Goal: Share content: Share content

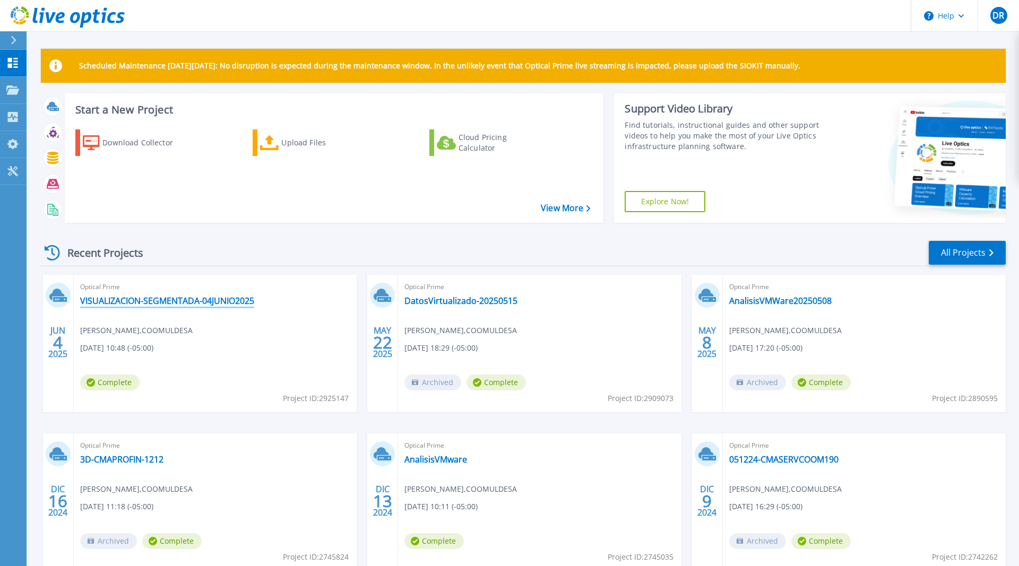
click at [157, 299] on link "VISUALIZACION-SEGMENTADA-04JUNIO2025" at bounding box center [167, 301] width 174 height 11
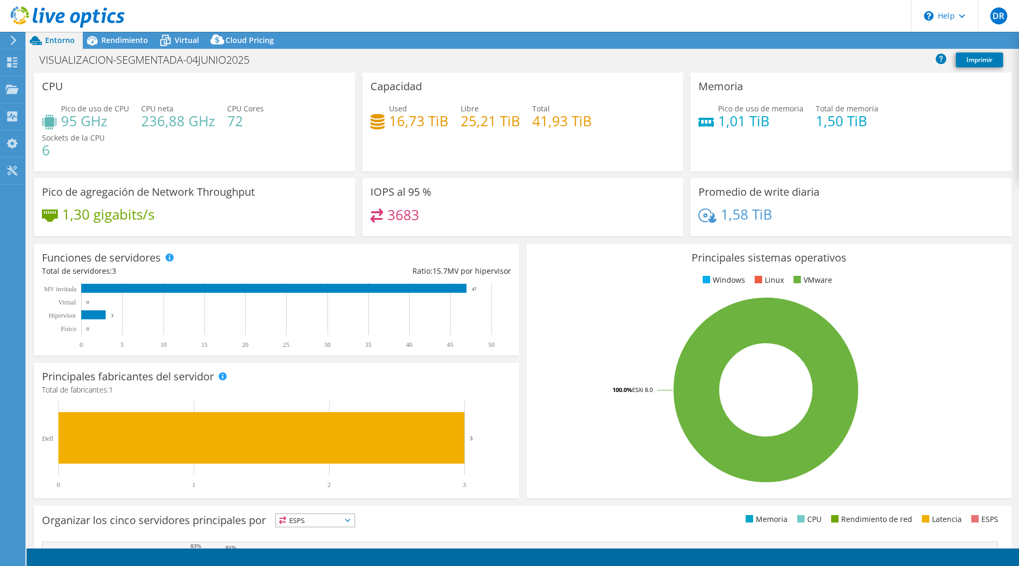
select select "USD"
click at [870, 42] on link "Compartir" at bounding box center [877, 40] width 58 height 16
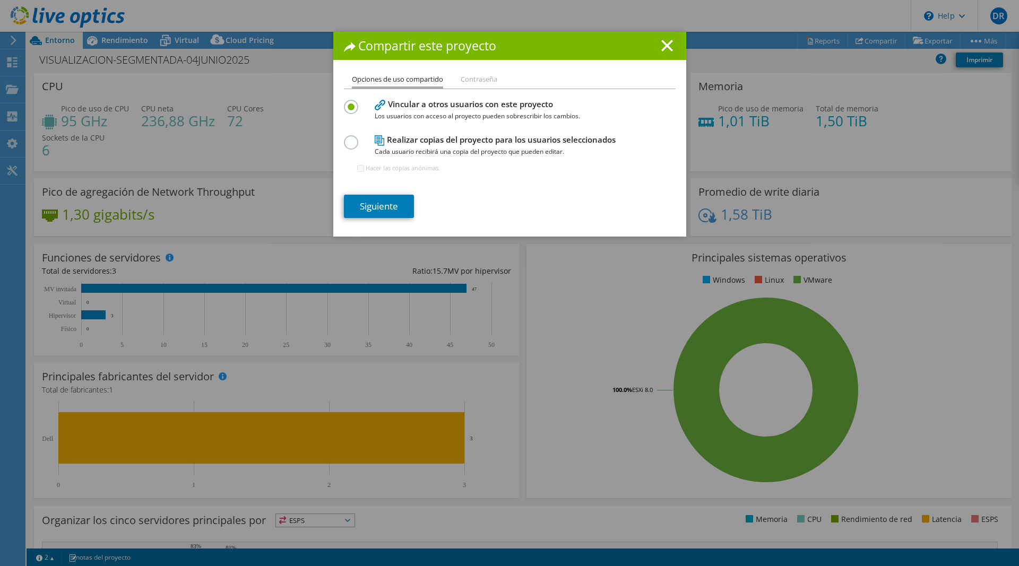
click at [481, 76] on li "Contraseña" at bounding box center [479, 79] width 37 height 13
click at [479, 84] on li "Contraseña" at bounding box center [479, 79] width 37 height 13
click at [421, 77] on li "Opciones de uso compartido" at bounding box center [397, 80] width 91 height 15
click at [669, 44] on line at bounding box center [667, 45] width 11 height 11
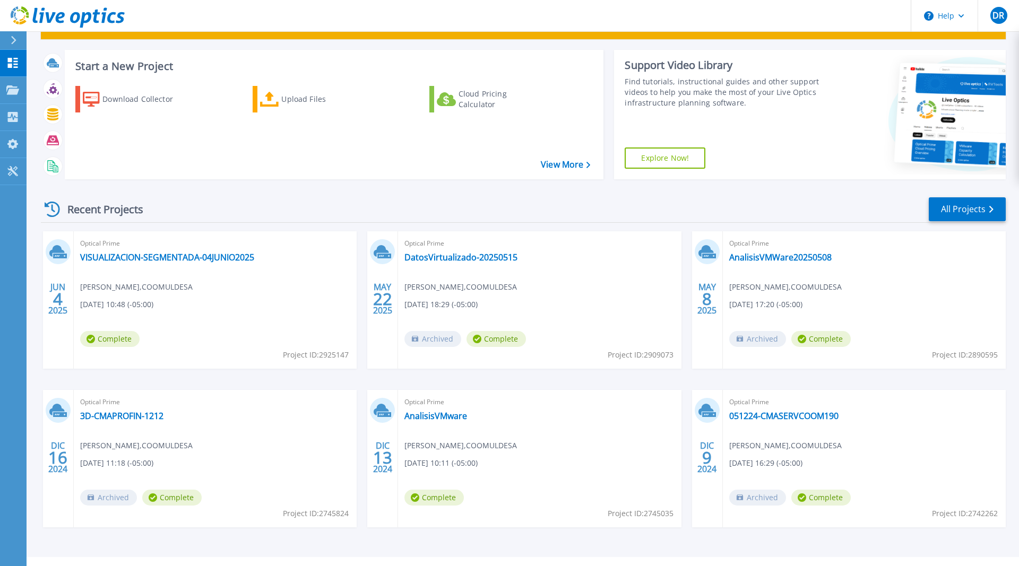
scroll to position [66, 0]
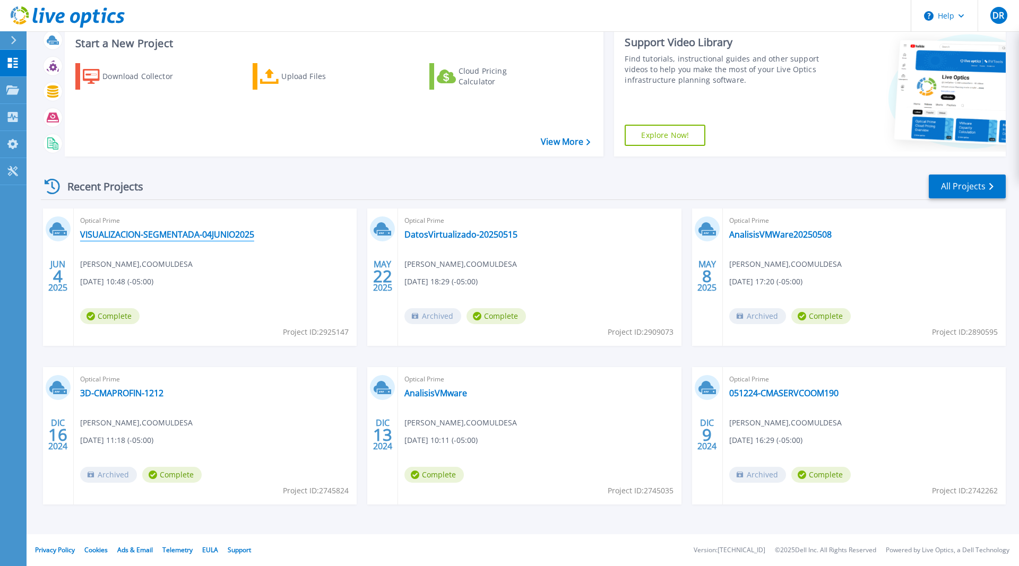
click at [130, 239] on link "VISUALIZACION-SEGMENTADA-04JUNIO2025" at bounding box center [167, 234] width 174 height 11
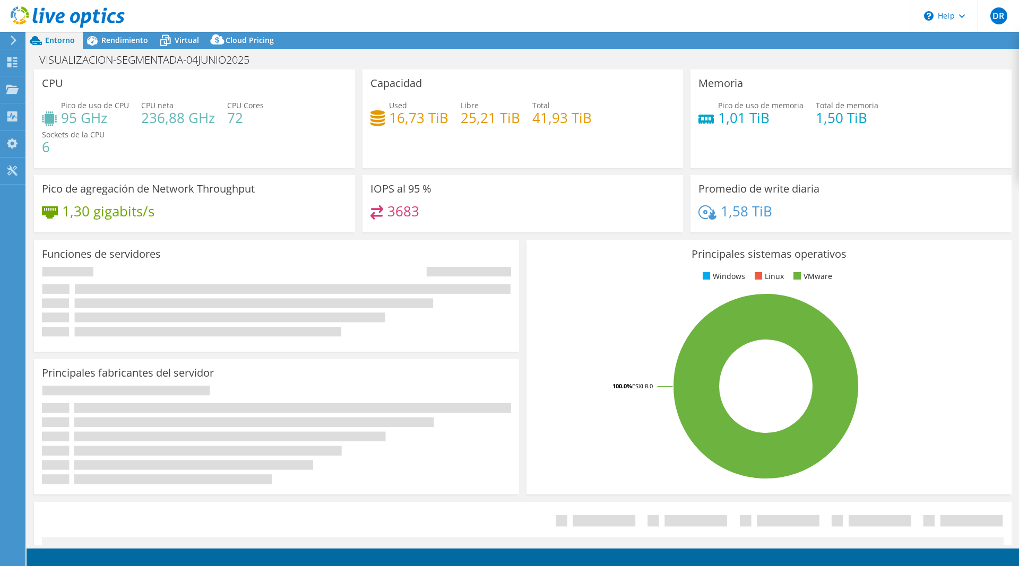
select select "USD"
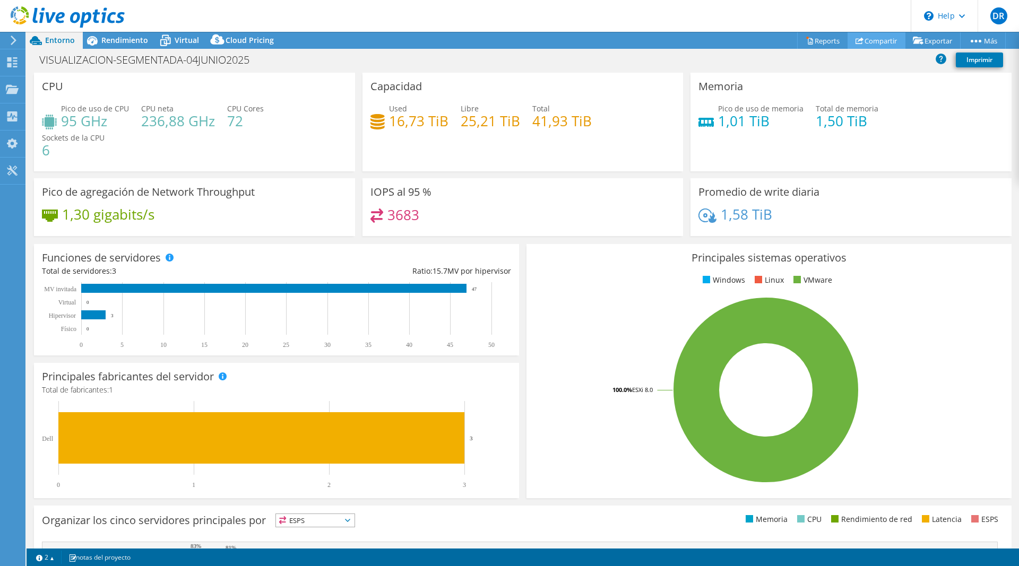
click at [874, 39] on link "Compartir" at bounding box center [877, 40] width 58 height 16
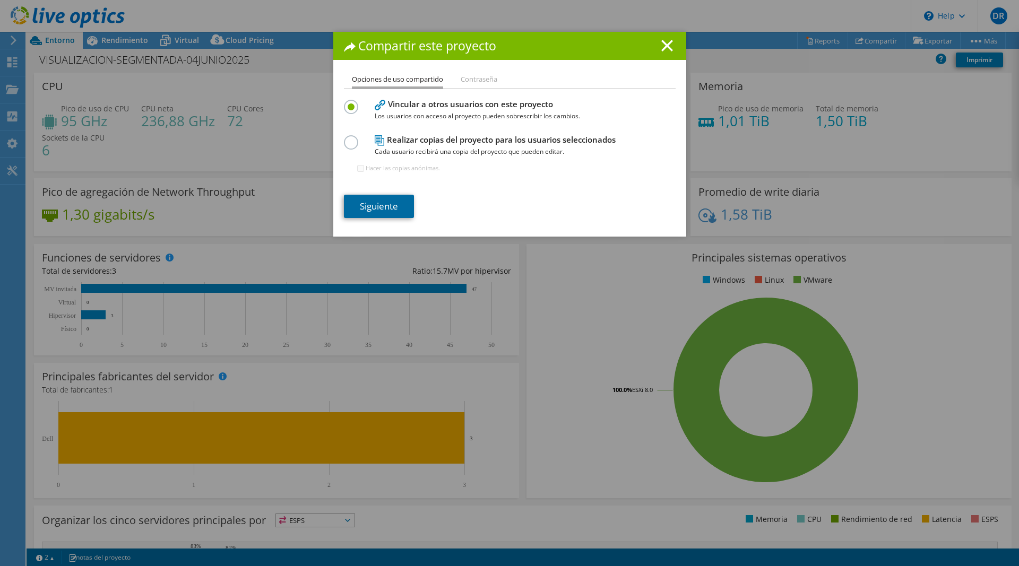
click at [370, 199] on link "Siguiente" at bounding box center [379, 206] width 70 height 23
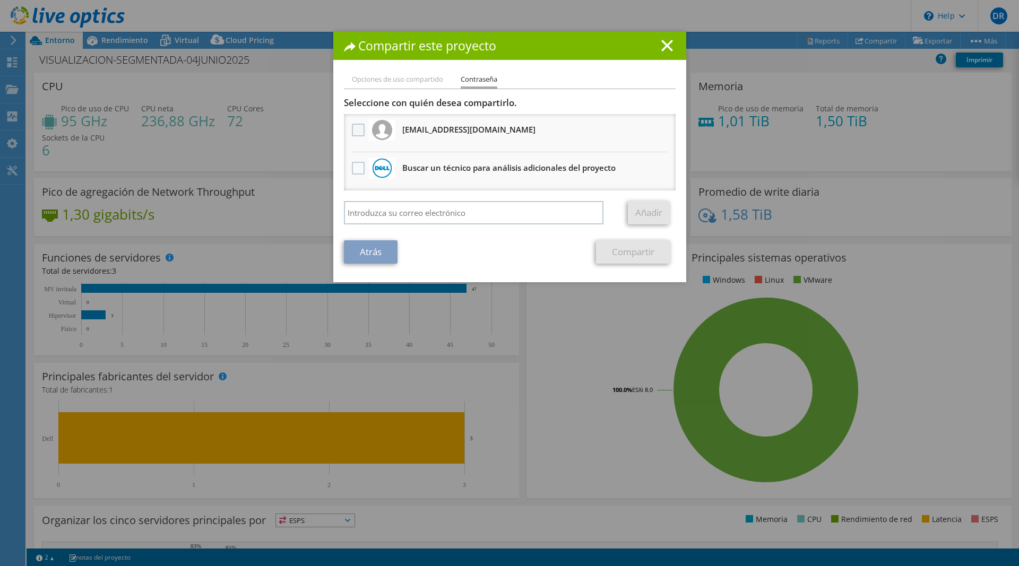
click at [356, 131] on label at bounding box center [359, 130] width 15 height 13
click at [0, 0] on input "checkbox" at bounding box center [0, 0] width 0 height 0
click at [356, 131] on label at bounding box center [359, 130] width 15 height 13
click at [0, 0] on input "checkbox" at bounding box center [0, 0] width 0 height 0
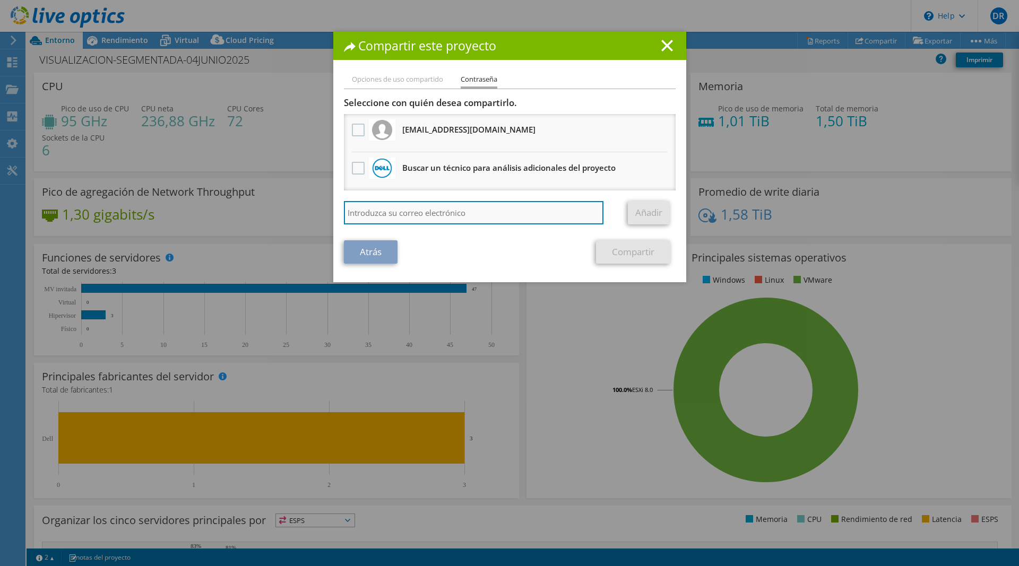
click at [387, 210] on input "search" at bounding box center [474, 212] width 260 height 23
type input "[PERSON_NAME][EMAIL_ADDRESS][DOMAIN_NAME]"
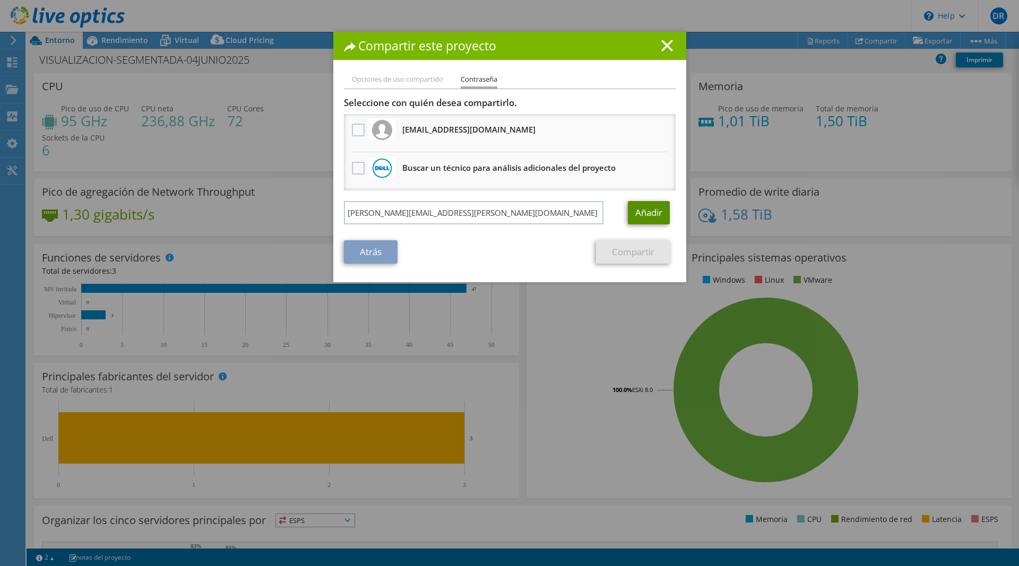
click at [665, 217] on link "Añadir" at bounding box center [649, 212] width 42 height 23
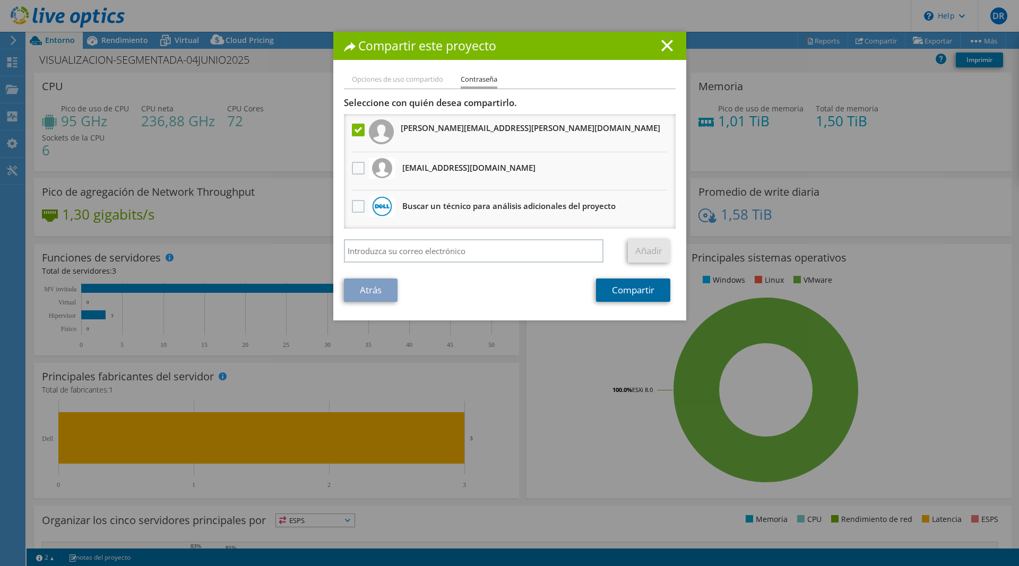
click at [650, 290] on link "Compartir" at bounding box center [633, 290] width 74 height 23
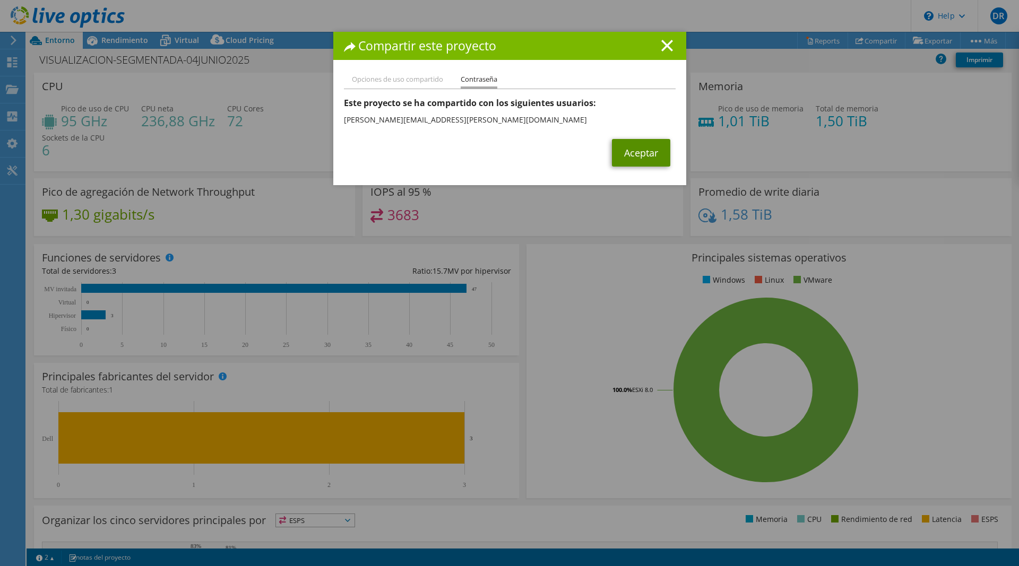
click at [632, 150] on link "Aceptar" at bounding box center [641, 153] width 58 height 28
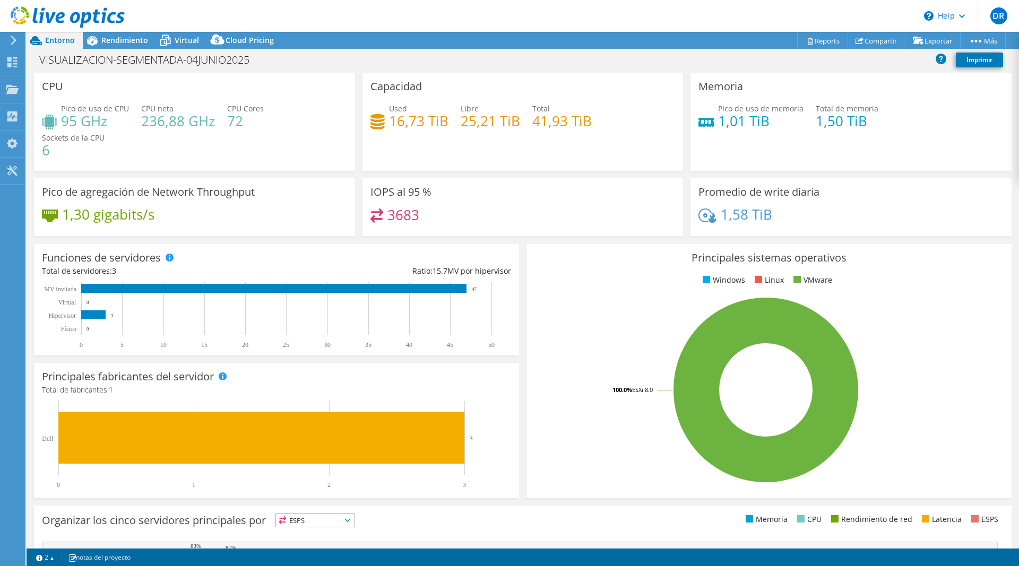
click at [44, 44] on icon at bounding box center [36, 40] width 19 height 19
click at [13, 61] on use at bounding box center [12, 62] width 10 height 10
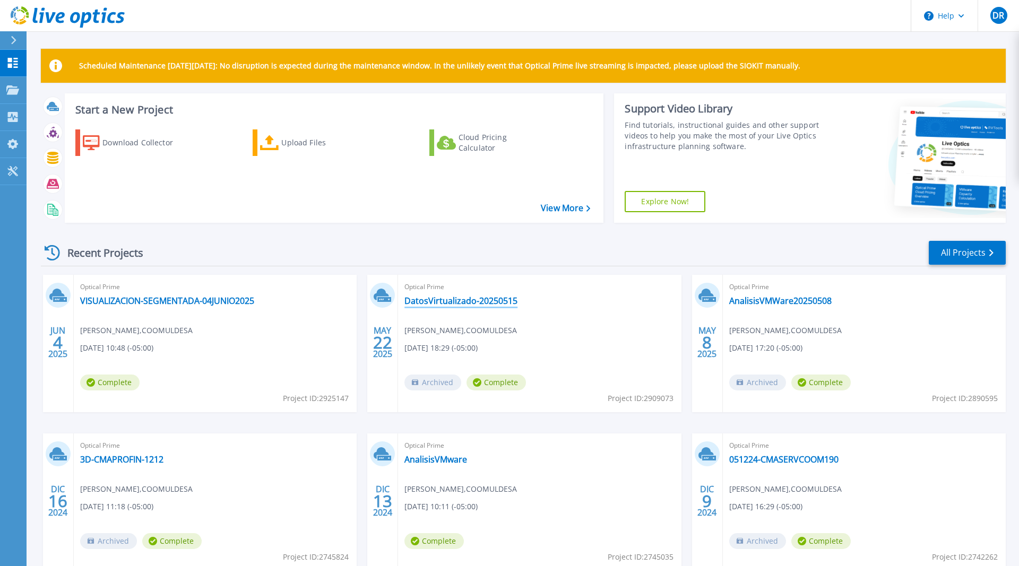
click at [479, 299] on link "DatosVirtualizado-20250515" at bounding box center [460, 301] width 113 height 11
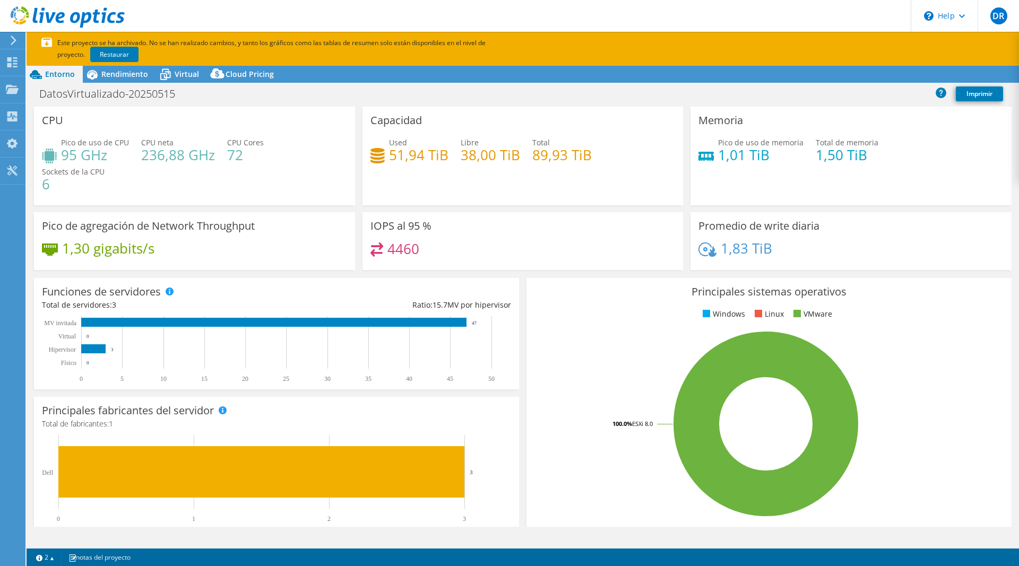
select select "USD"
click at [879, 75] on link "Compartir" at bounding box center [877, 74] width 58 height 16
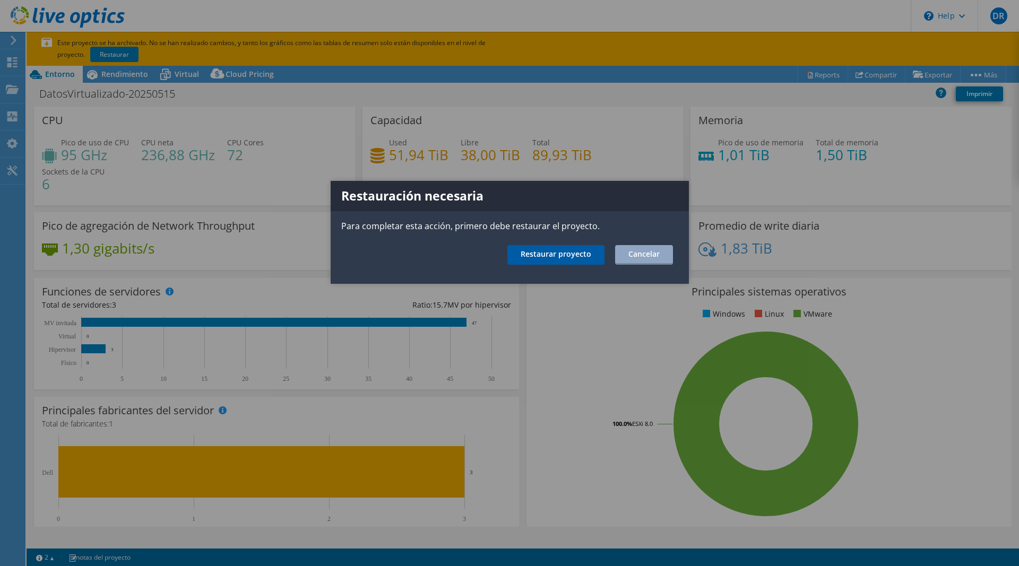
click at [531, 248] on link "Restaurar proyecto" at bounding box center [555, 255] width 97 height 20
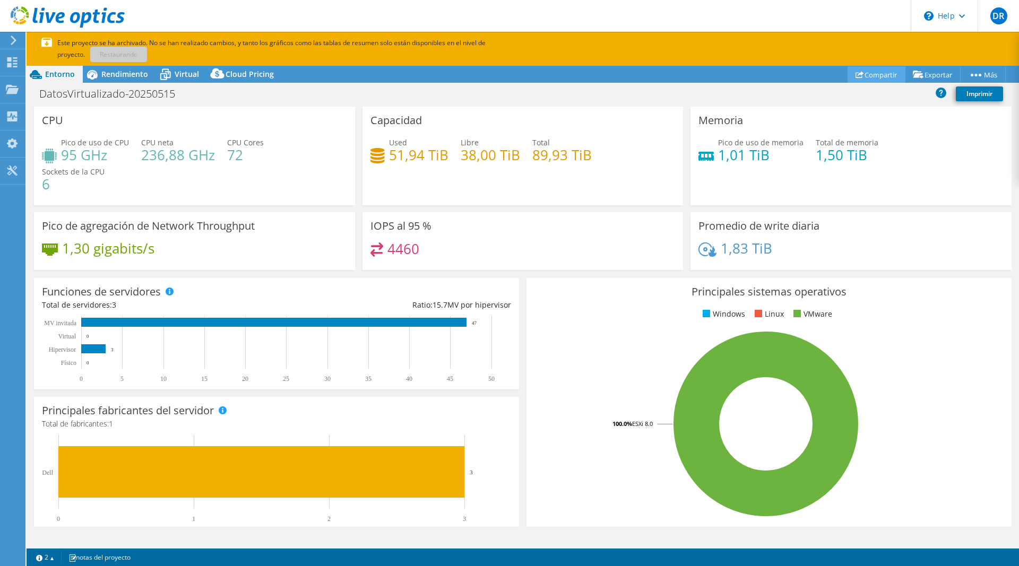
click at [883, 73] on link "Compartir" at bounding box center [877, 74] width 58 height 16
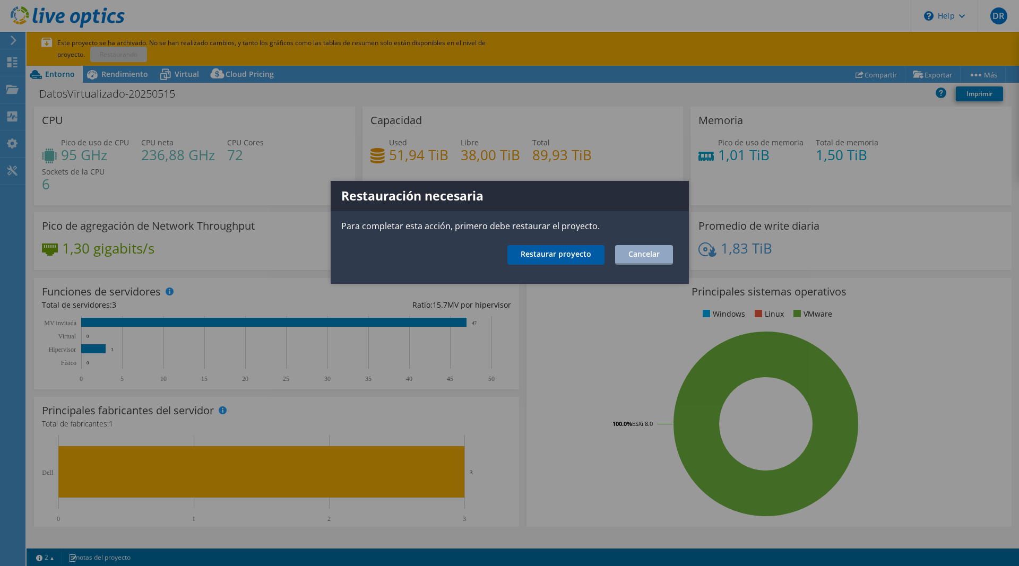
click at [550, 252] on link "Restaurar proyecto" at bounding box center [555, 255] width 97 height 20
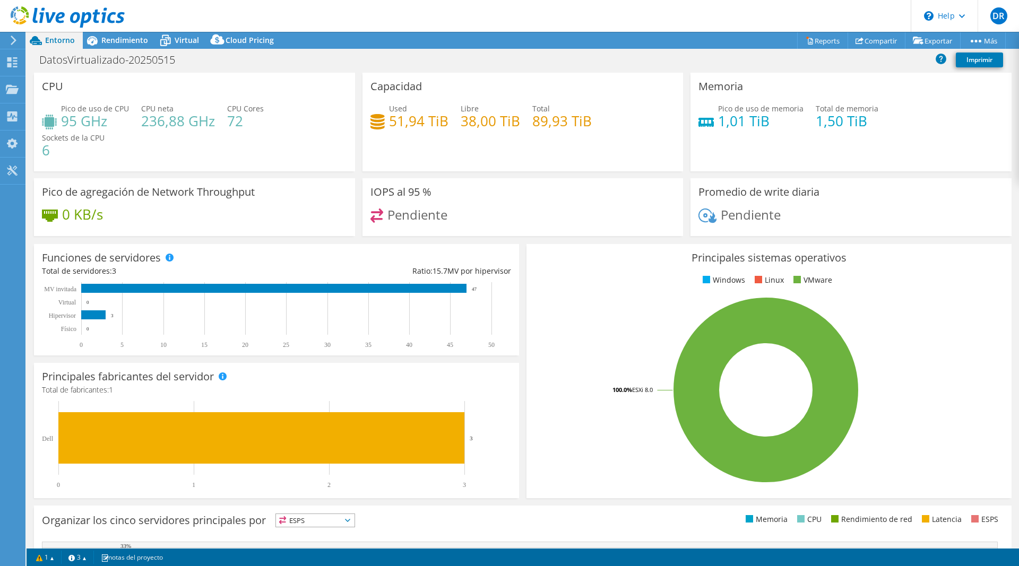
select select "USD"
click at [879, 39] on link "Compartir" at bounding box center [877, 40] width 58 height 16
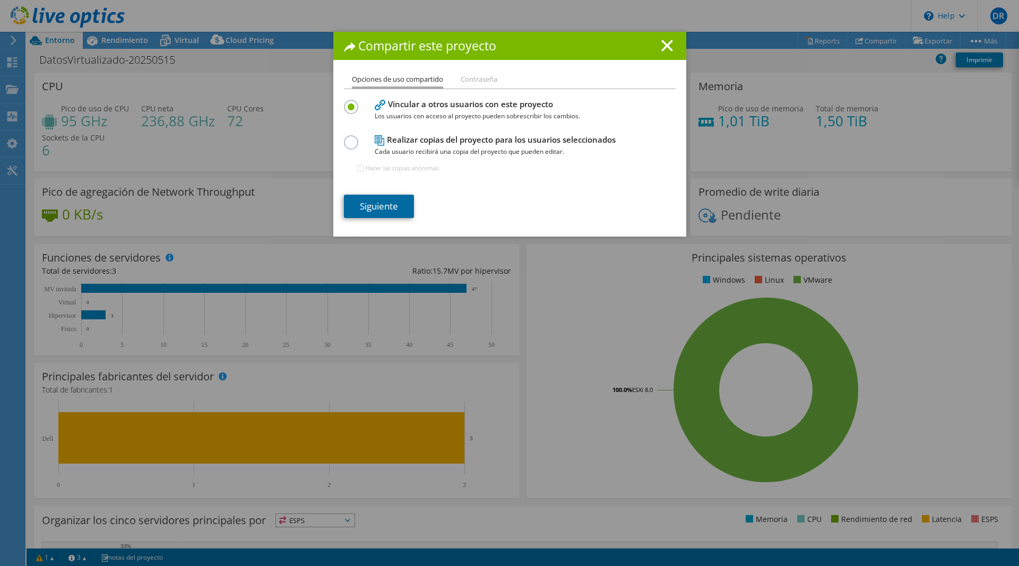
click at [387, 206] on link "Siguiente" at bounding box center [379, 206] width 70 height 23
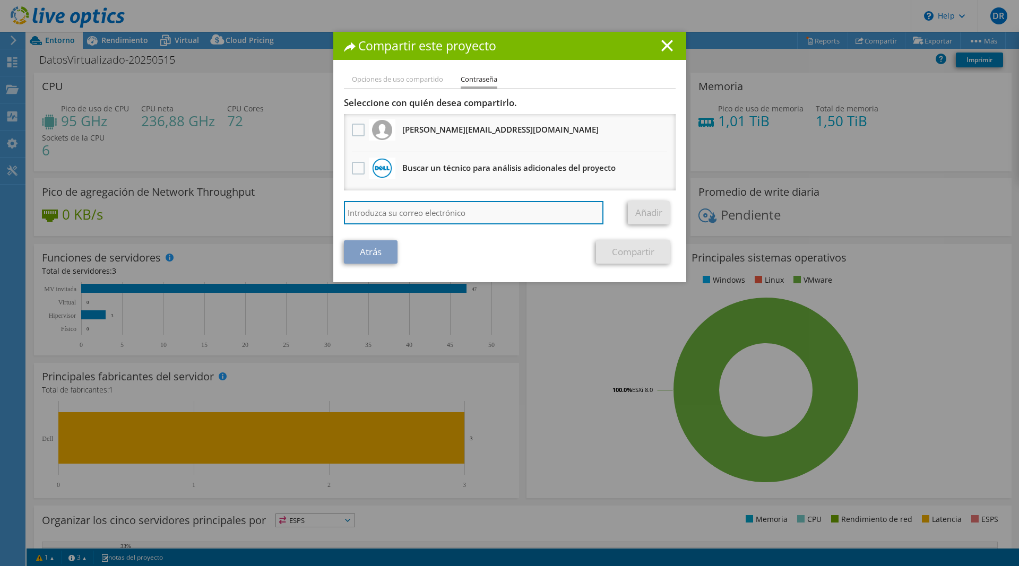
click at [404, 215] on input "search" at bounding box center [474, 212] width 260 height 23
paste input "[PERSON_NAME][EMAIL_ADDRESS][PERSON_NAME][DOMAIN_NAME]"
type input "[PERSON_NAME][EMAIL_ADDRESS][PERSON_NAME][DOMAIN_NAME]"
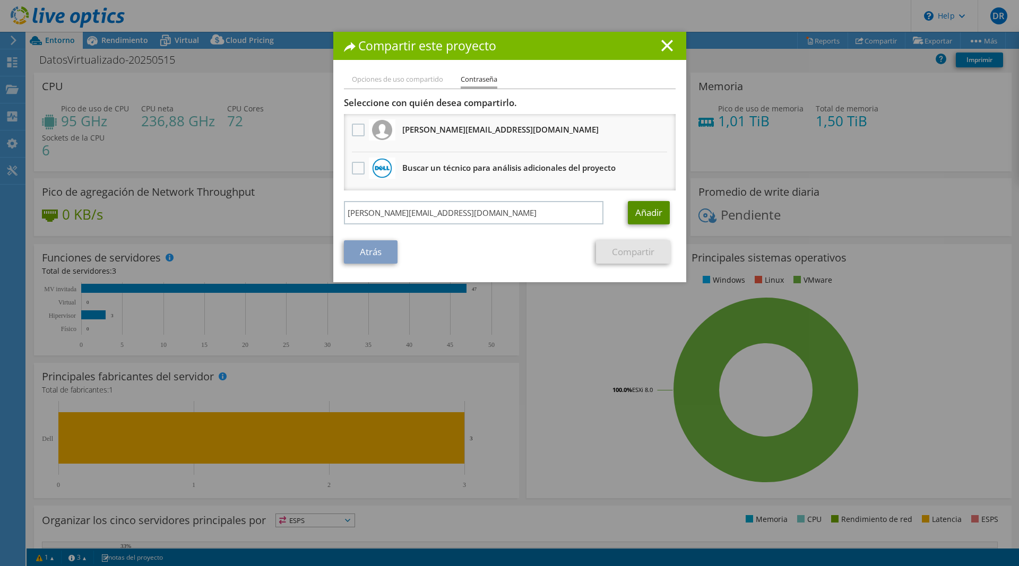
click at [637, 210] on link "Añadir" at bounding box center [649, 212] width 42 height 23
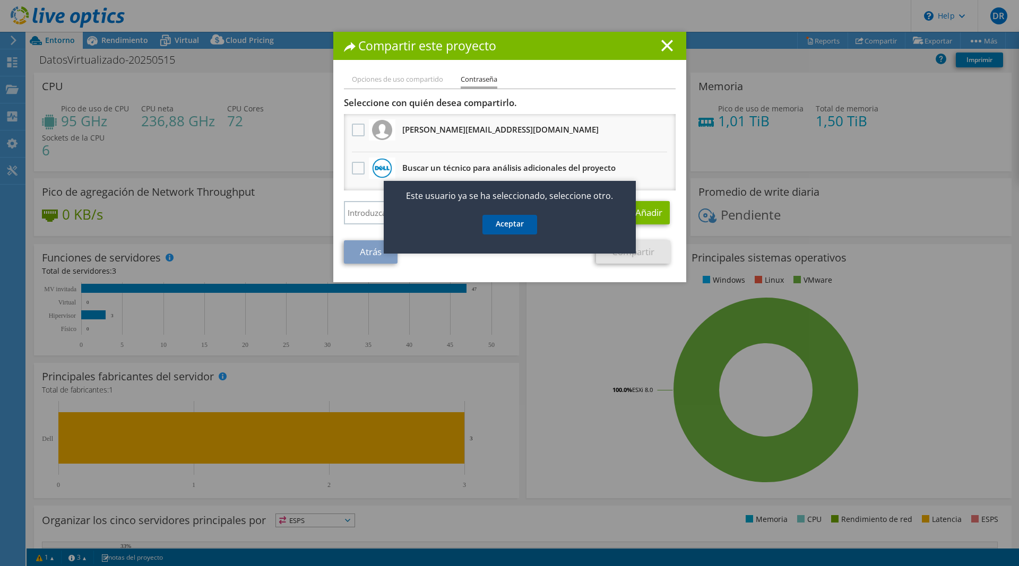
click at [503, 226] on link "Aceptar" at bounding box center [509, 225] width 55 height 20
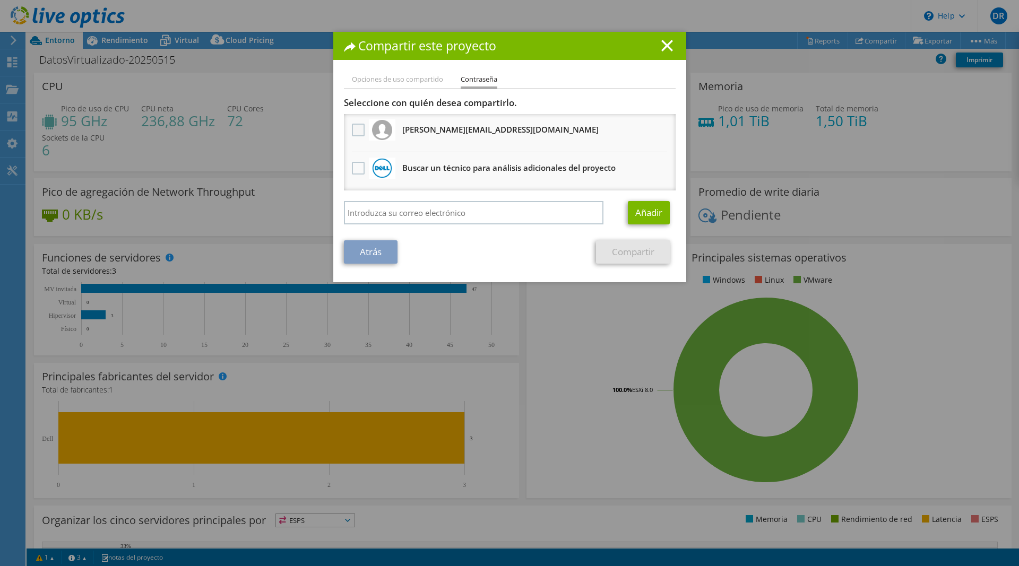
click at [358, 127] on label at bounding box center [359, 130] width 15 height 13
click at [0, 0] on input "checkbox" at bounding box center [0, 0] width 0 height 0
click at [637, 248] on link "Compartir" at bounding box center [633, 251] width 74 height 23
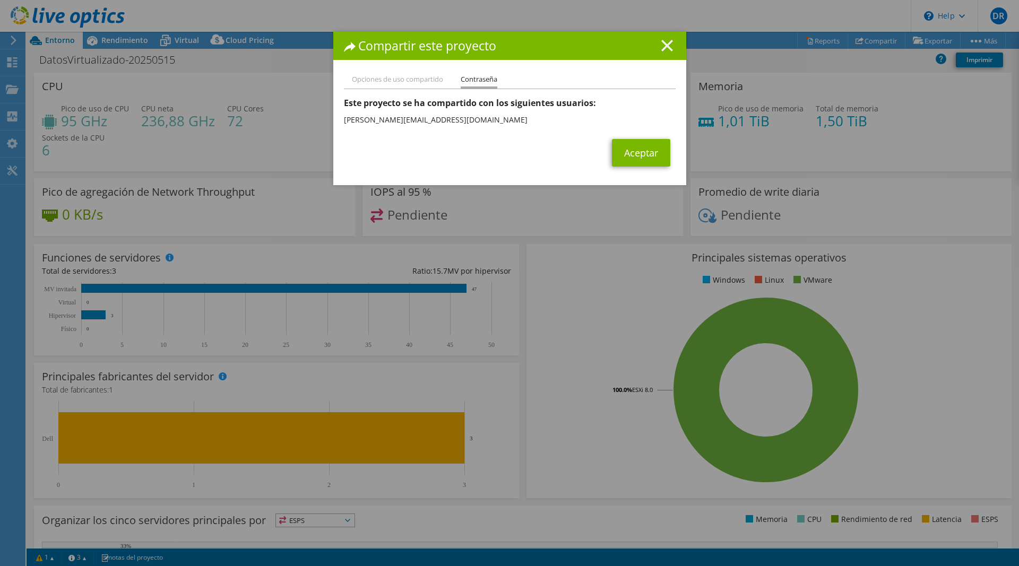
click at [669, 44] on line at bounding box center [667, 45] width 11 height 11
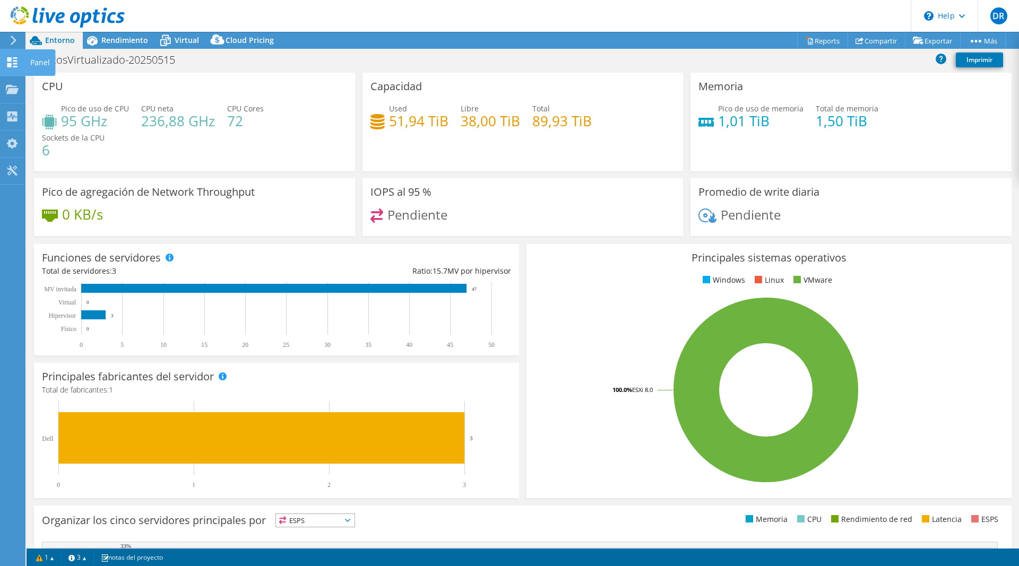
click at [7, 62] on icon at bounding box center [12, 62] width 13 height 10
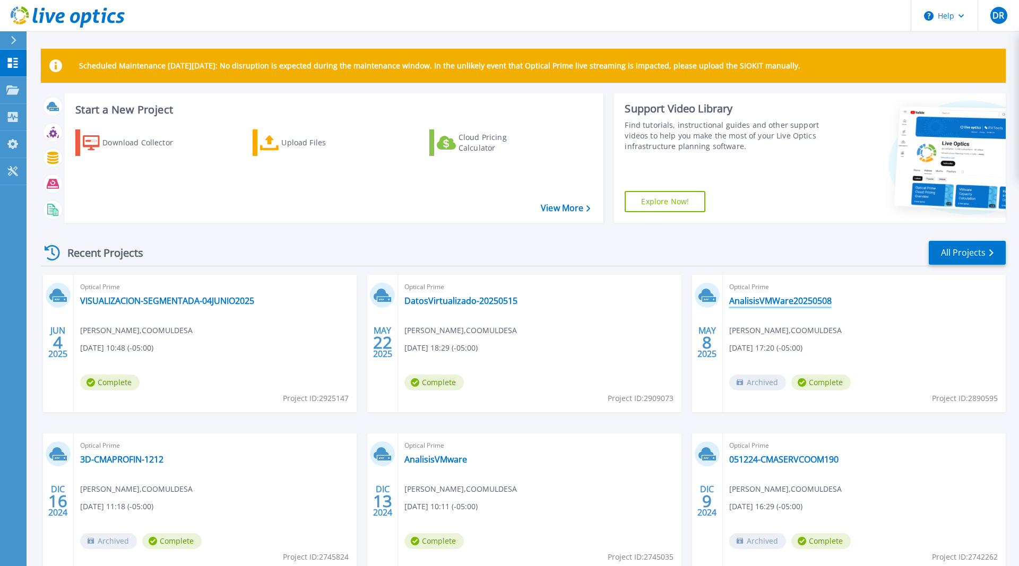
click at [782, 298] on link "AnalisisVMWare20250508" at bounding box center [780, 301] width 102 height 11
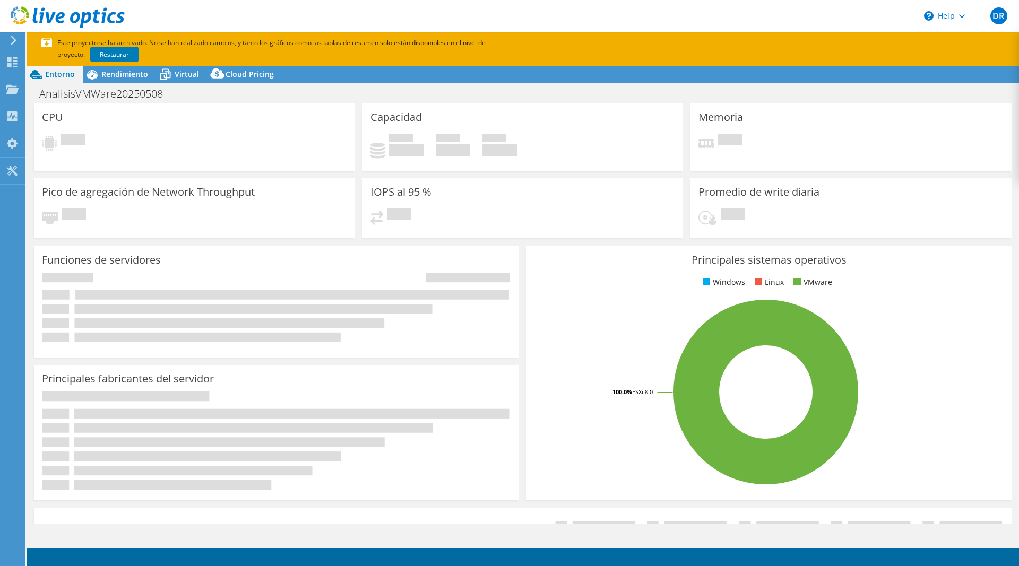
select select "USD"
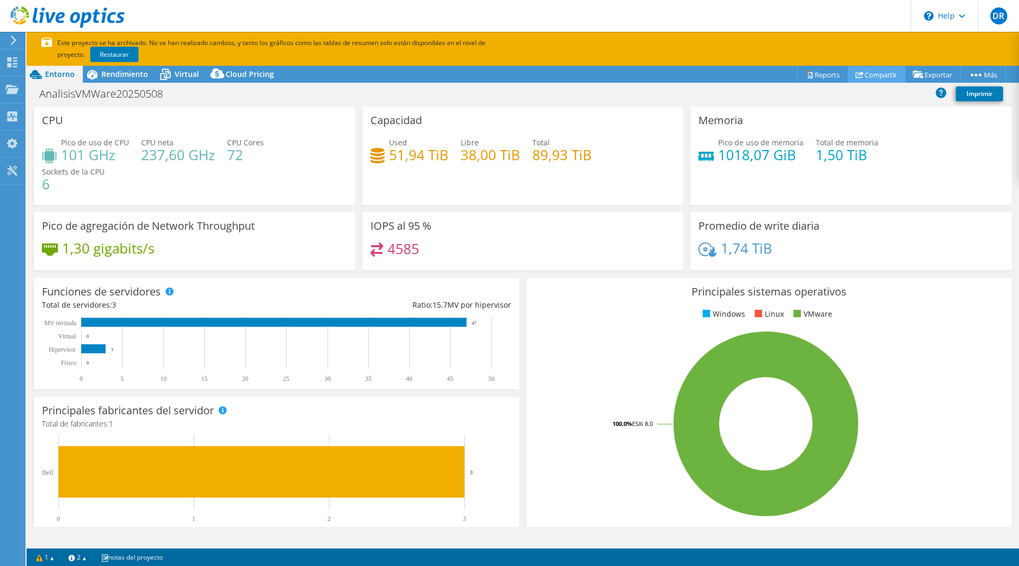
click at [879, 69] on link "Compartir" at bounding box center [877, 74] width 58 height 16
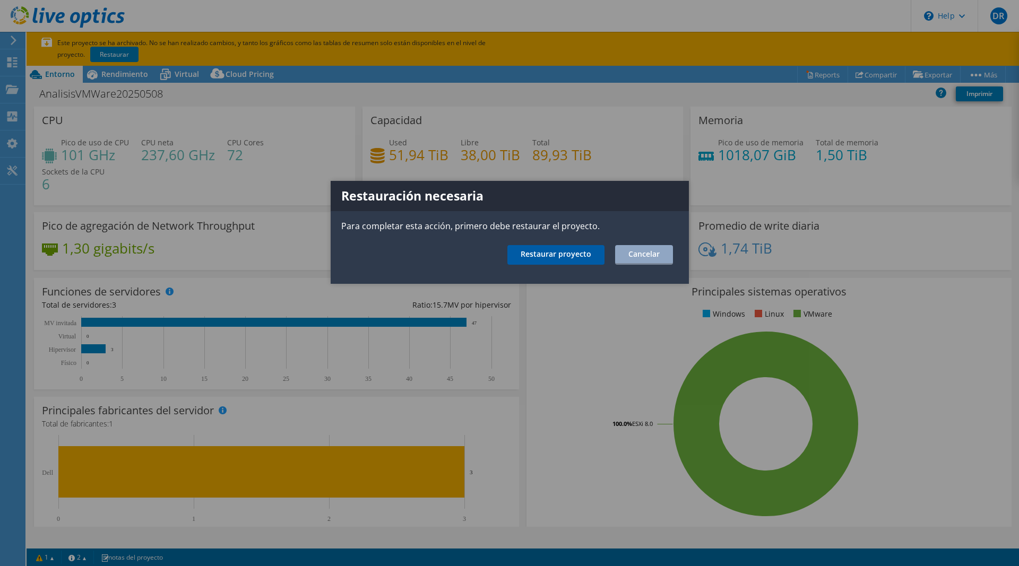
click at [554, 256] on link "Restaurar proyecto" at bounding box center [555, 255] width 97 height 20
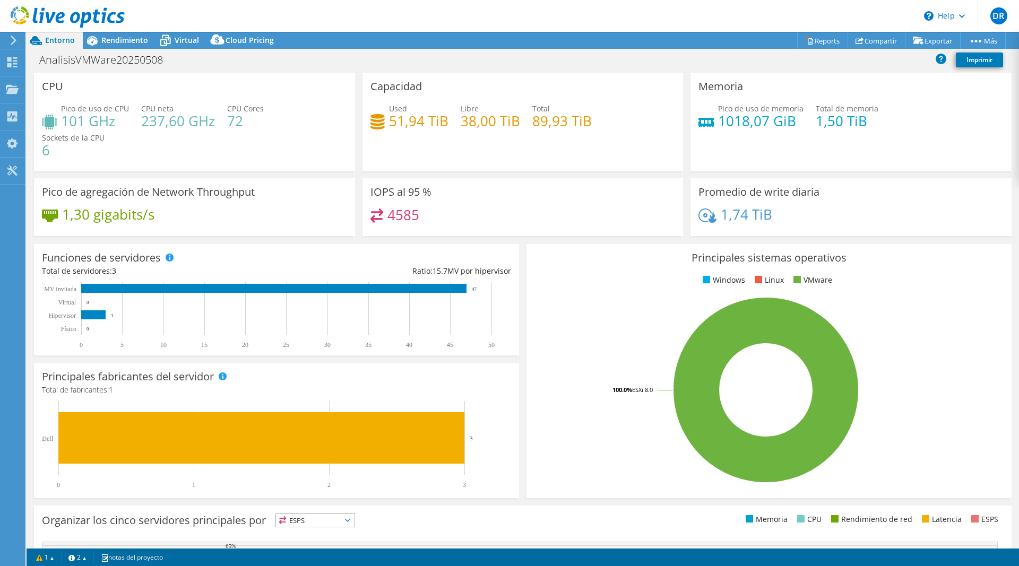
select select "USD"
click at [858, 38] on link "Compartir" at bounding box center [877, 40] width 58 height 16
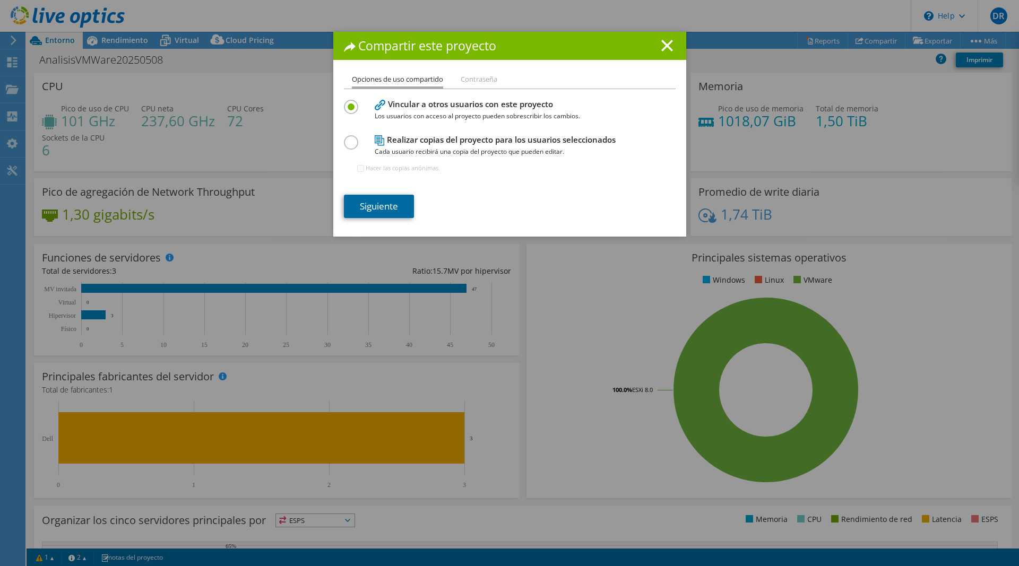
click at [374, 198] on link "Siguiente" at bounding box center [379, 206] width 70 height 23
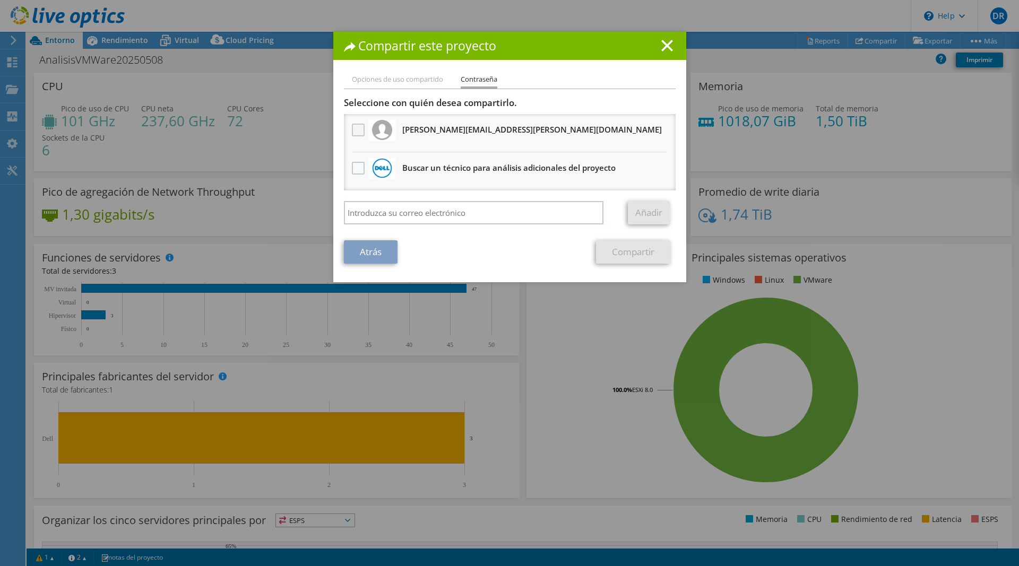
click at [357, 134] on label at bounding box center [359, 130] width 15 height 13
click at [0, 0] on input "checkbox" at bounding box center [0, 0] width 0 height 0
click at [636, 252] on link "Compartir" at bounding box center [633, 251] width 74 height 23
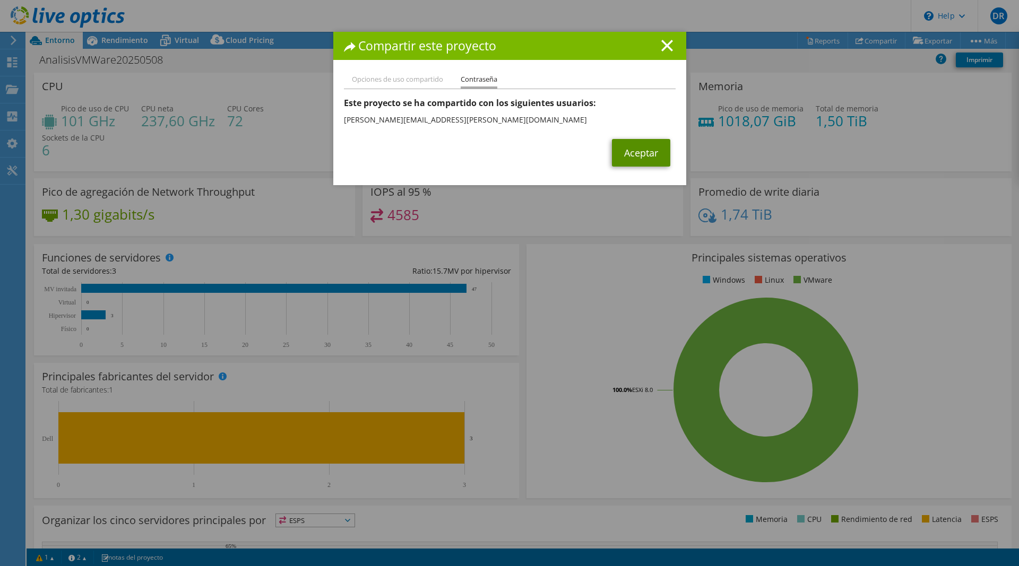
click at [638, 160] on link "Aceptar" at bounding box center [641, 153] width 58 height 28
